Goal: Information Seeking & Learning: Learn about a topic

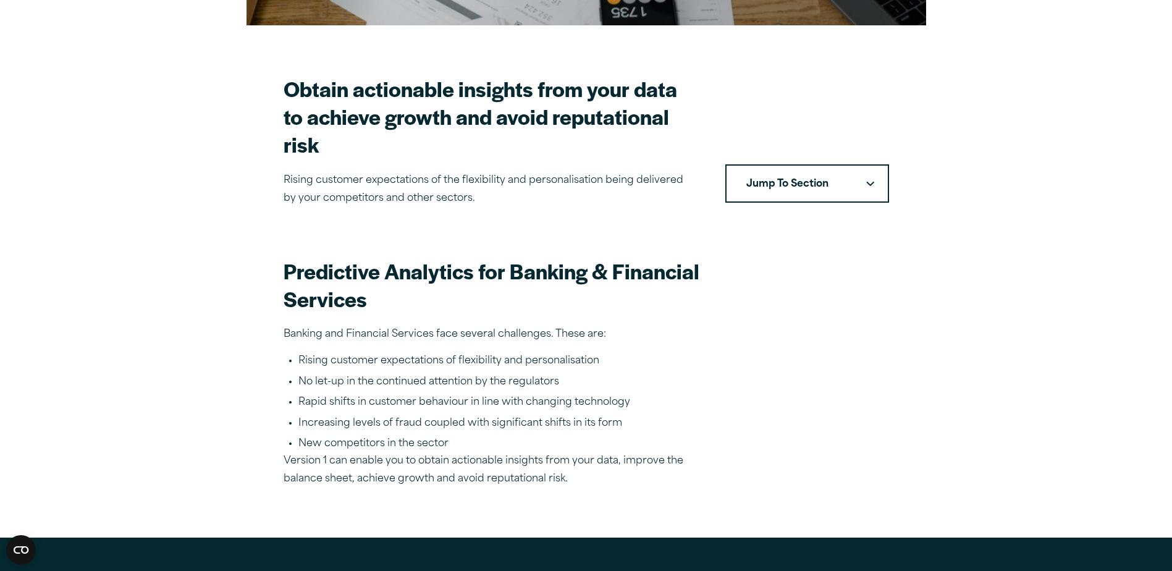
scroll to position [371, 0]
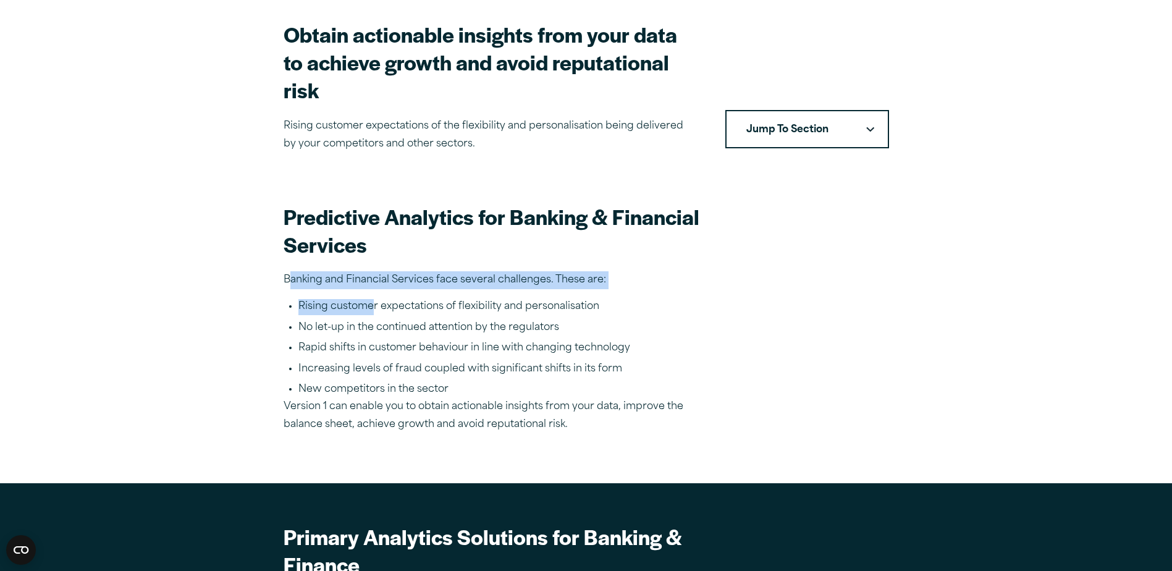
drag, startPoint x: 292, startPoint y: 252, endPoint x: 371, endPoint y: 283, distance: 85.5
click at [371, 283] on div "Predictive Analytics for Banking & Financial Services Banking and Financial Ser…" at bounding box center [586, 318] width 605 height 231
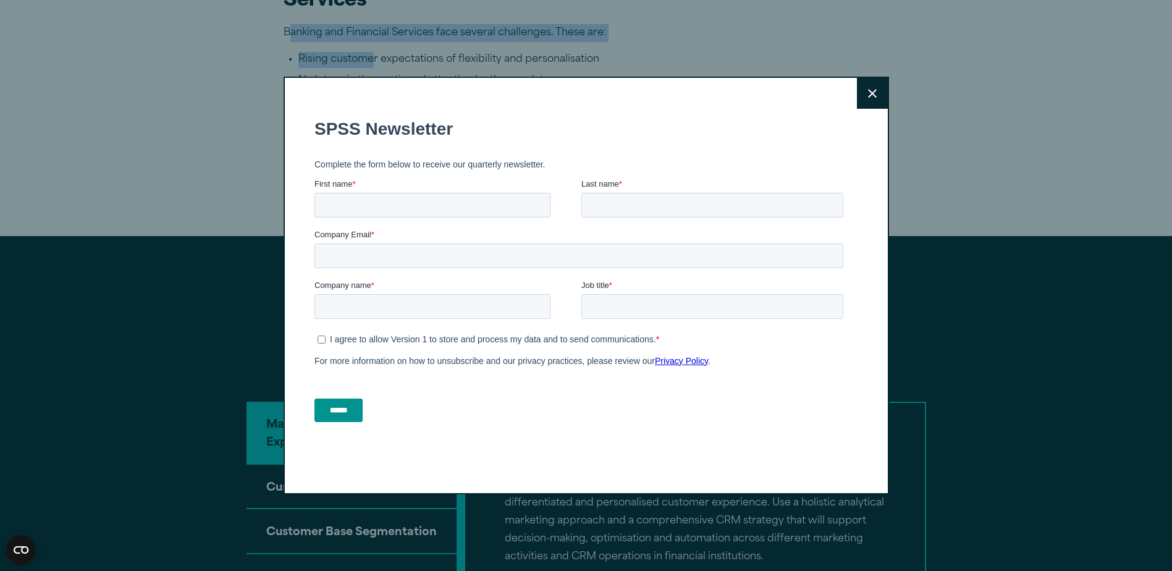
scroll to position [679, 0]
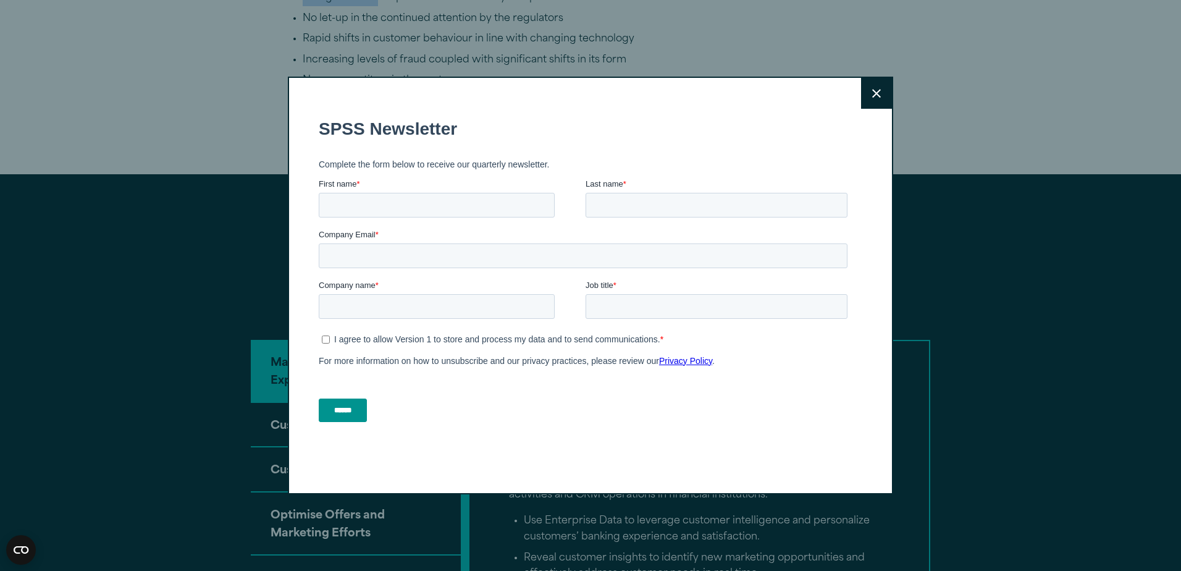
click at [872, 96] on icon at bounding box center [876, 93] width 9 height 9
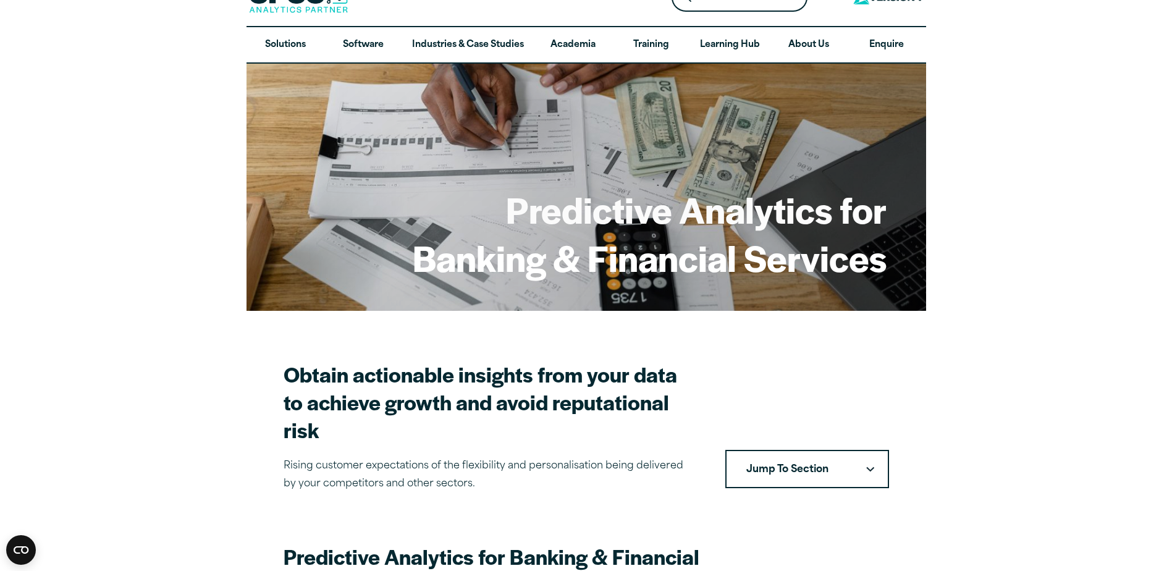
scroll to position [0, 0]
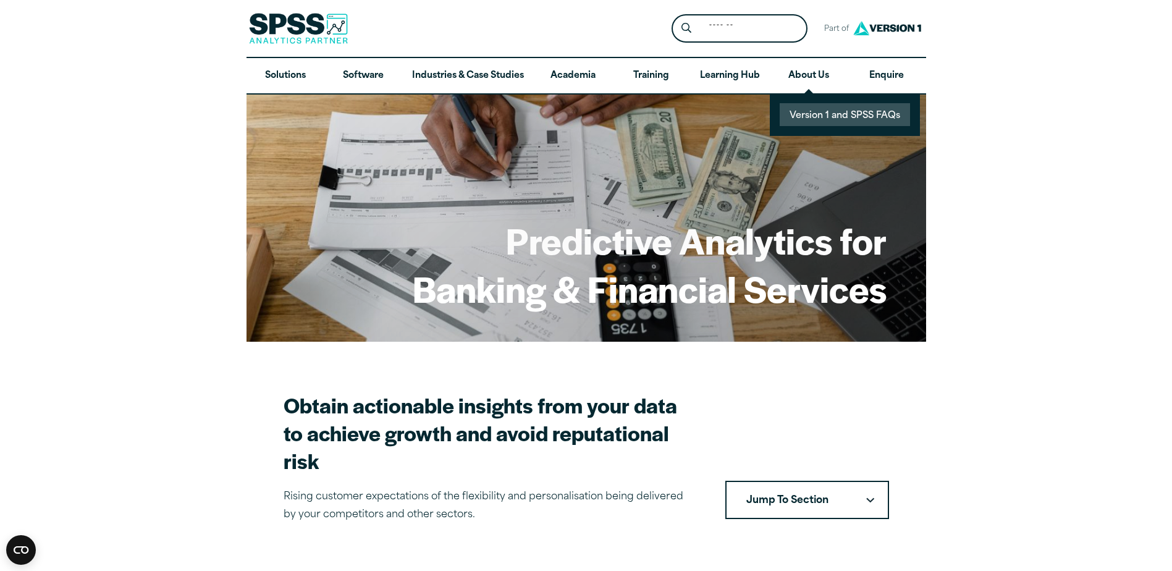
click at [810, 107] on link "Version 1 and SPSS FAQs" at bounding box center [845, 114] width 130 height 23
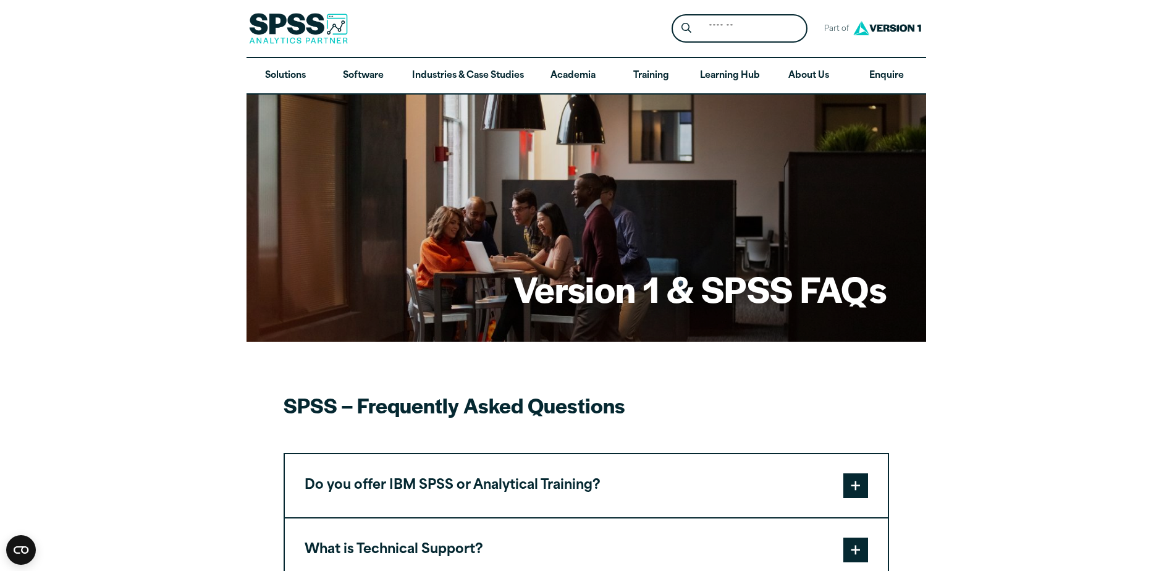
scroll to position [185, 0]
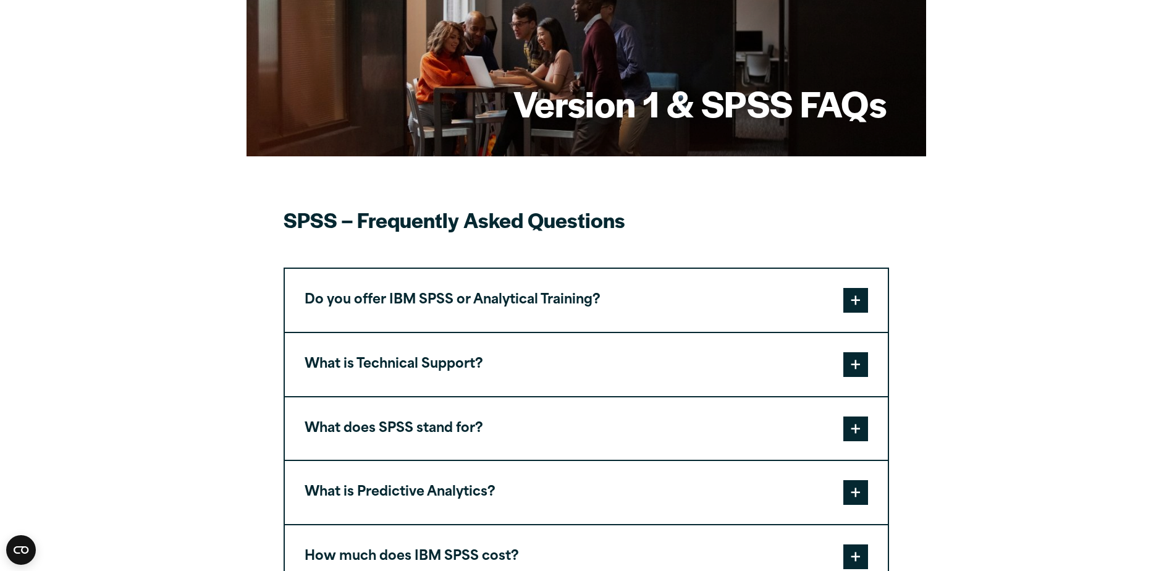
click at [437, 301] on button "Do you offer IBM SPSS or Analytical Training?" at bounding box center [586, 300] width 603 height 63
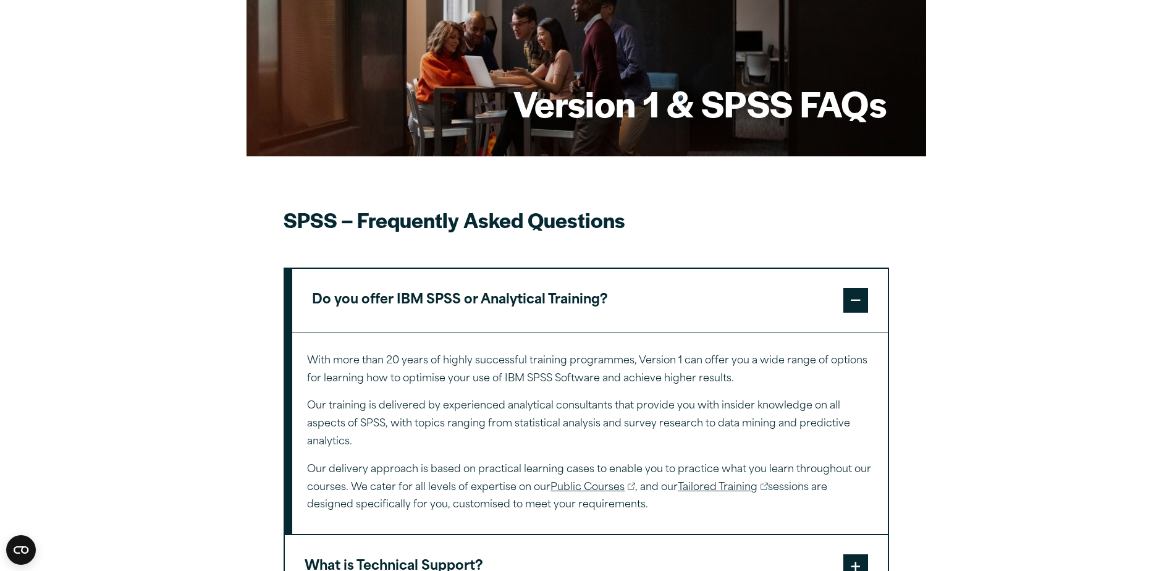
click at [437, 301] on button "Do you offer IBM SPSS or Analytical Training?" at bounding box center [589, 300] width 595 height 63
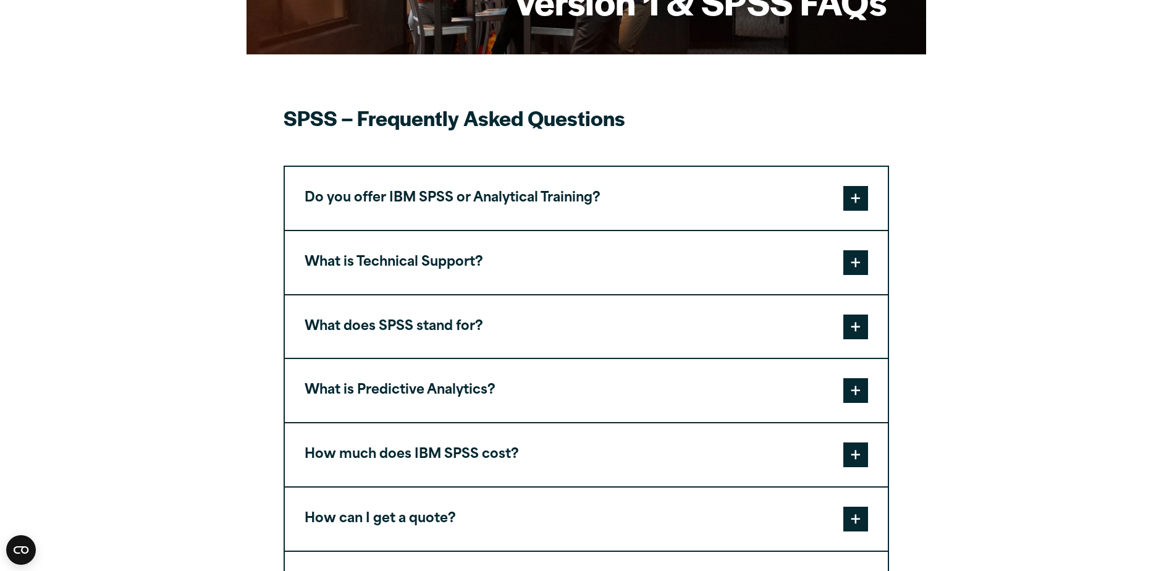
scroll to position [309, 0]
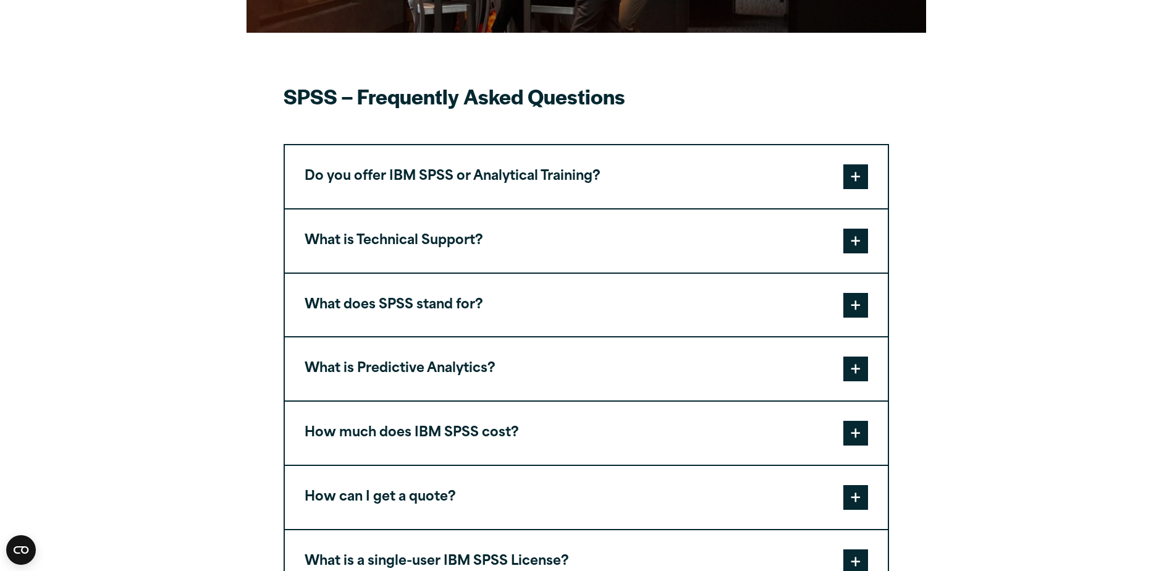
click at [455, 304] on button "What does SPSS stand for?" at bounding box center [586, 305] width 603 height 63
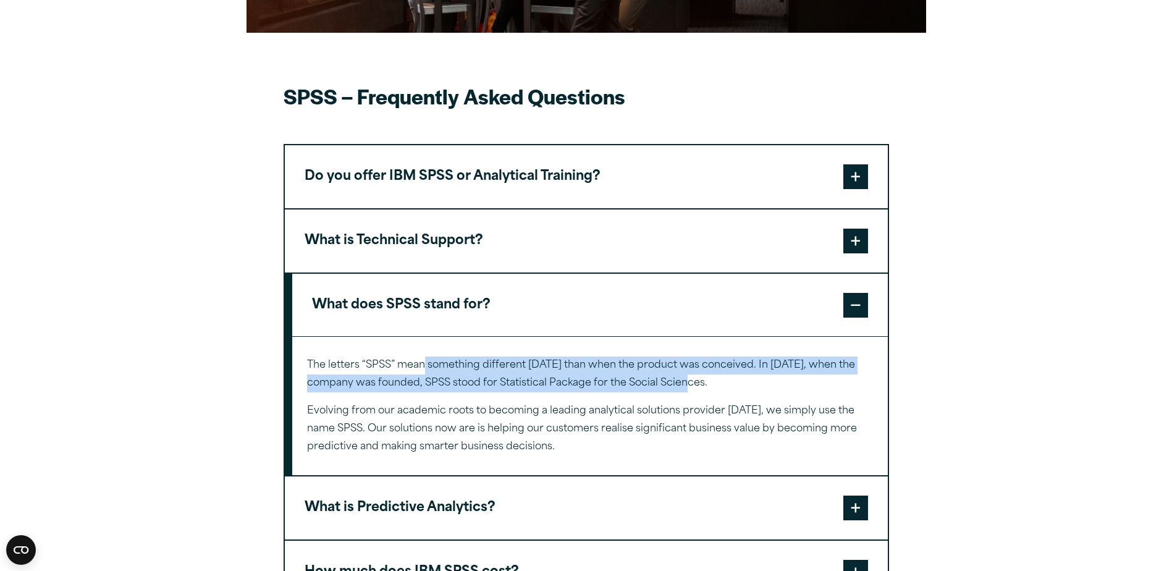
drag, startPoint x: 422, startPoint y: 361, endPoint x: 703, endPoint y: 391, distance: 282.0
click at [703, 391] on p "The letters “SPSS” mean something different today than when the product was con…" at bounding box center [589, 374] width 565 height 36
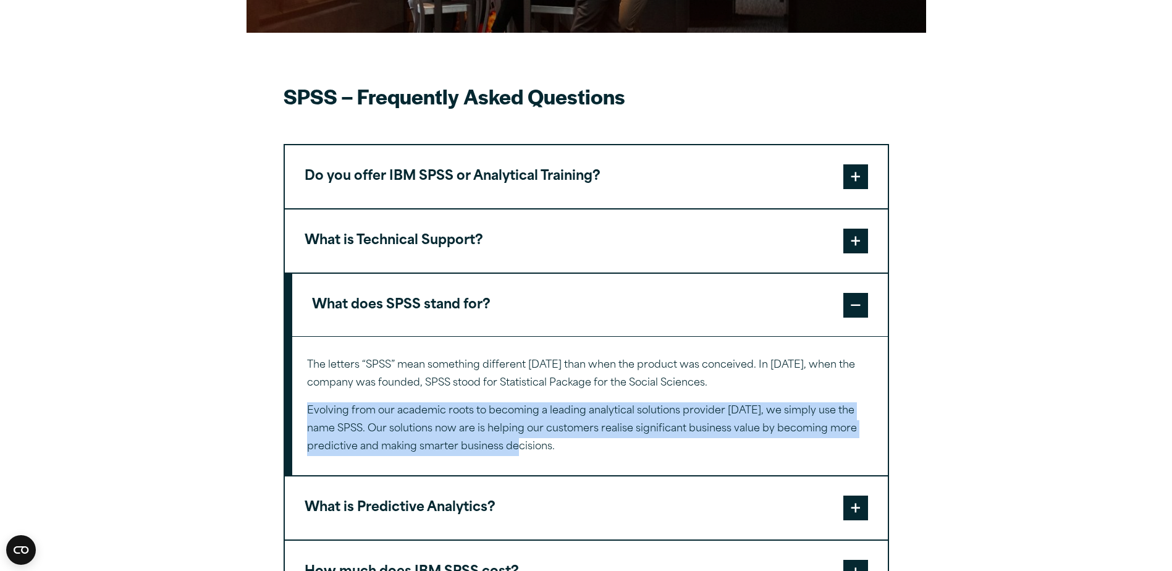
drag, startPoint x: 310, startPoint y: 412, endPoint x: 524, endPoint y: 449, distance: 216.9
click at [524, 449] on p "Evolving from our academic roots to becoming a leading analytical solutions pro…" at bounding box center [589, 428] width 565 height 53
drag, startPoint x: 524, startPoint y: 449, endPoint x: 474, endPoint y: 449, distance: 50.0
click at [474, 449] on p "Evolving from our academic roots to becoming a leading analytical solutions pro…" at bounding box center [589, 428] width 565 height 53
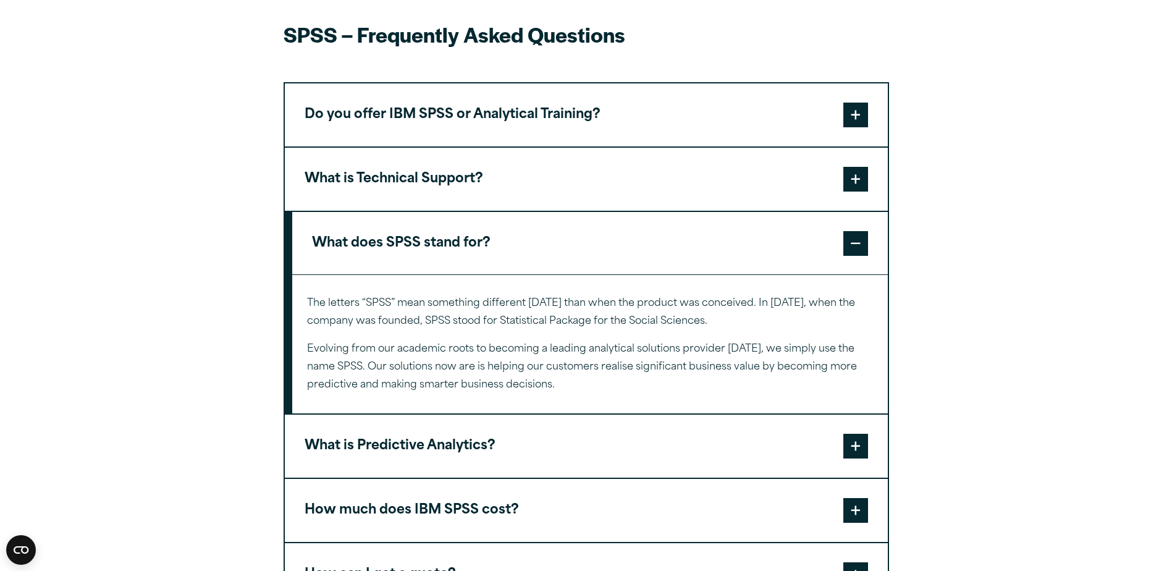
scroll to position [0, 0]
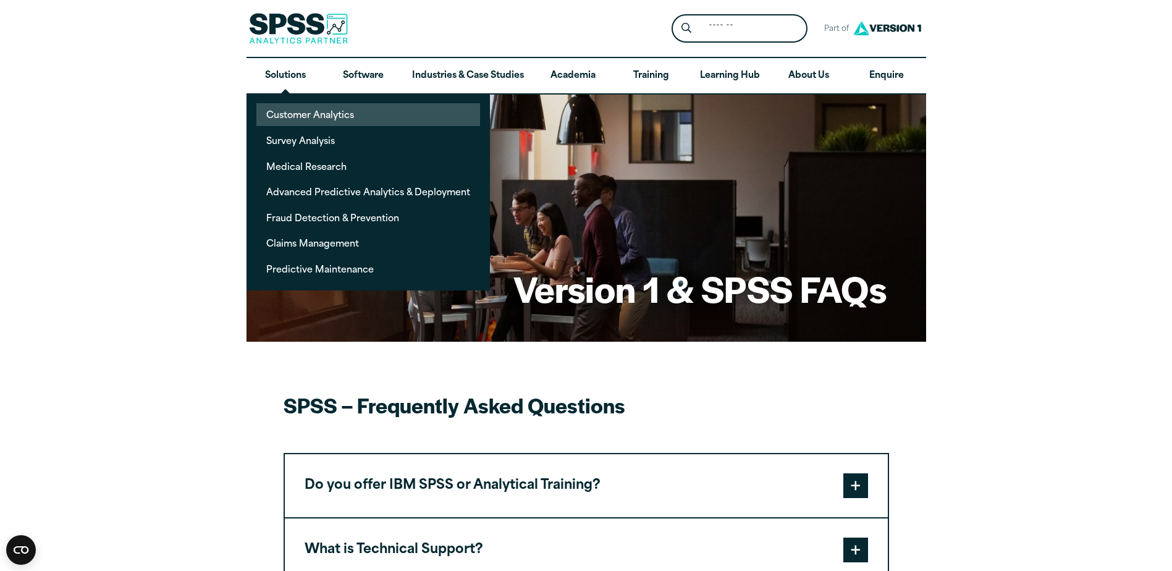
click at [290, 119] on link "Customer Analytics" at bounding box center [368, 114] width 224 height 23
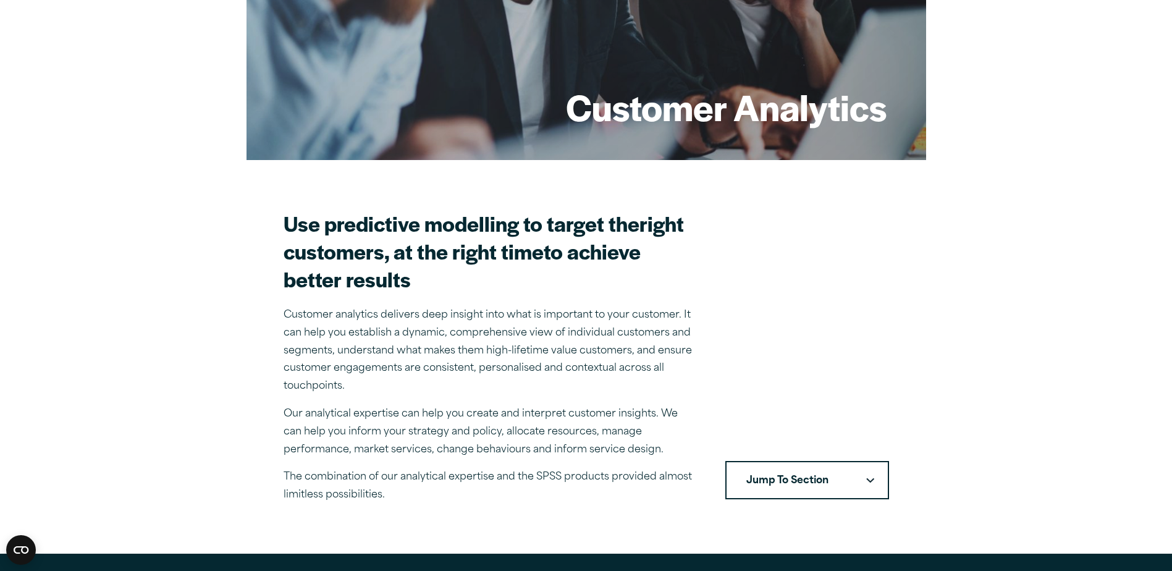
scroll to position [185, 0]
